Goal: Task Accomplishment & Management: Manage account settings

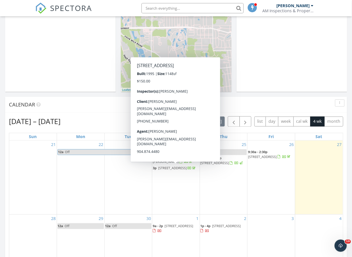
scroll to position [170, 0]
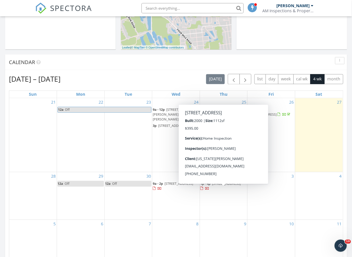
click at [229, 186] on span "3369 9th St, Elkton 32033" at bounding box center [226, 183] width 29 height 5
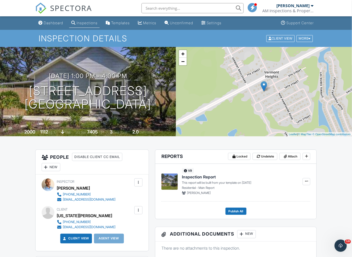
click at [138, 208] on div at bounding box center [138, 210] width 5 height 5
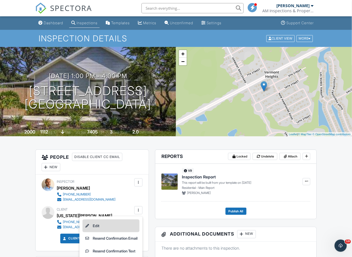
click at [105, 226] on li "Edit" at bounding box center [110, 225] width 57 height 13
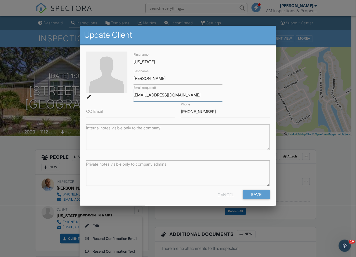
click at [146, 96] on input "[EMAIL_ADDRESS][DOMAIN_NAME]" at bounding box center [178, 95] width 89 height 13
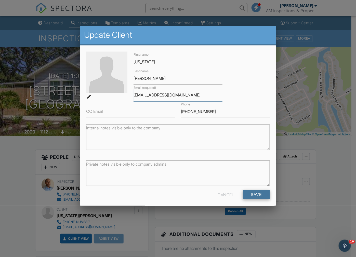
type input "[EMAIL_ADDRESS][DOMAIN_NAME]"
click at [252, 195] on input "Save" at bounding box center [256, 194] width 27 height 9
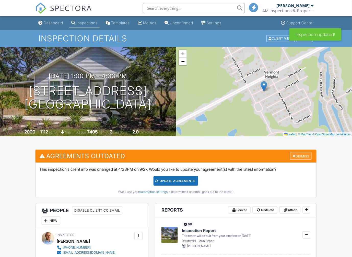
click at [301, 155] on div "Dismiss" at bounding box center [300, 156] width 21 height 8
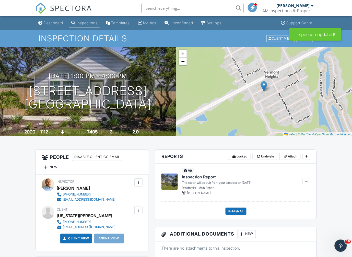
click at [138, 213] on div at bounding box center [138, 210] width 5 height 5
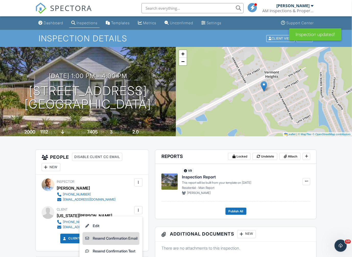
click at [113, 239] on li "Resend Confirmation Email" at bounding box center [110, 238] width 57 height 13
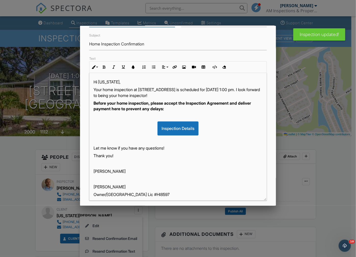
scroll to position [71, 0]
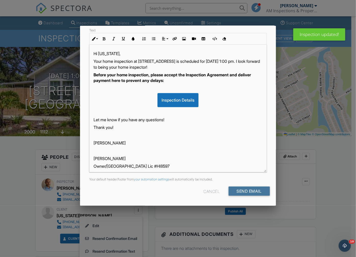
click at [240, 189] on input "Send Email" at bounding box center [249, 190] width 41 height 9
